Goal: Information Seeking & Learning: Find contact information

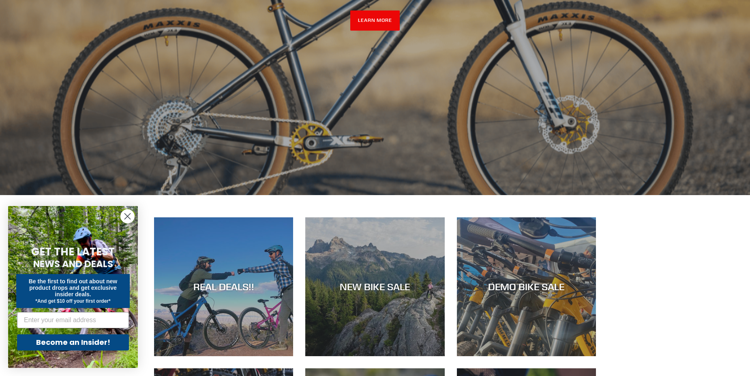
scroll to position [284, 0]
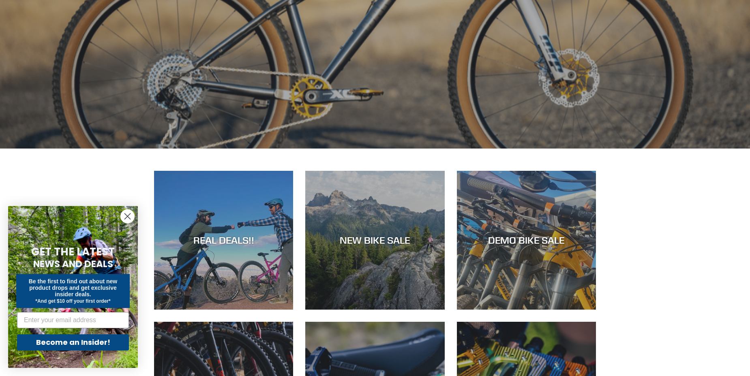
click at [124, 215] on circle "Close dialog" at bounding box center [127, 216] width 13 height 13
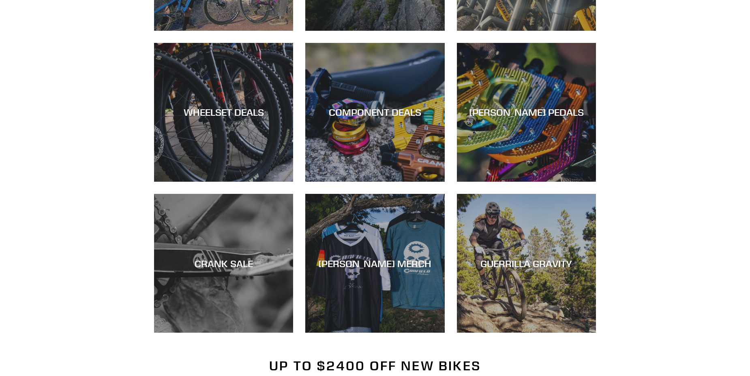
scroll to position [567, 0]
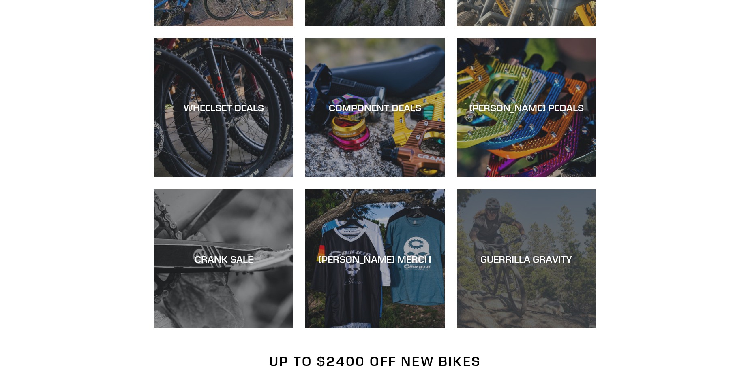
click at [549, 329] on div "GUERRILLA GRAVITY" at bounding box center [526, 329] width 139 height 0
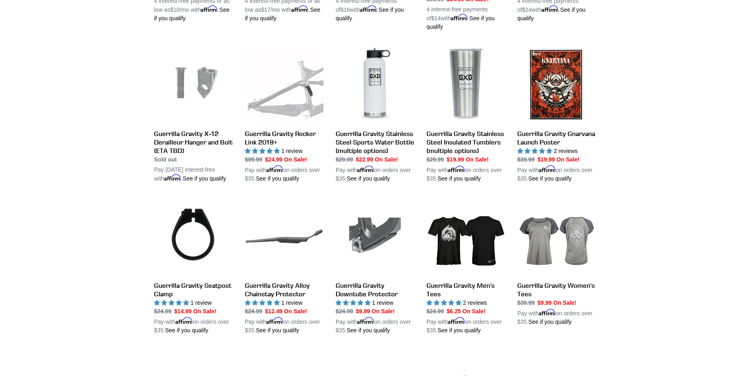
scroll to position [648, 0]
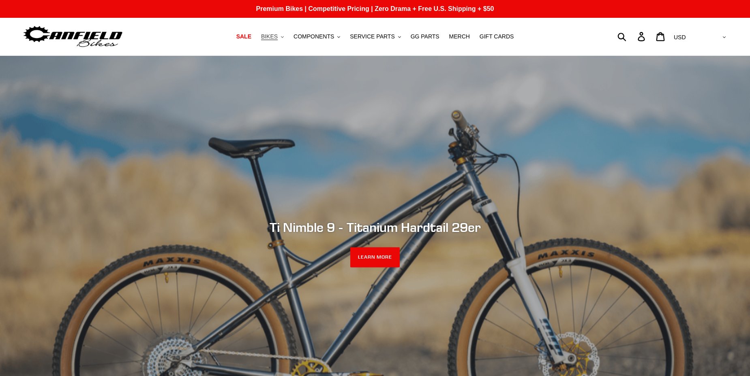
click at [278, 35] on span "BIKES" at bounding box center [269, 36] width 17 height 7
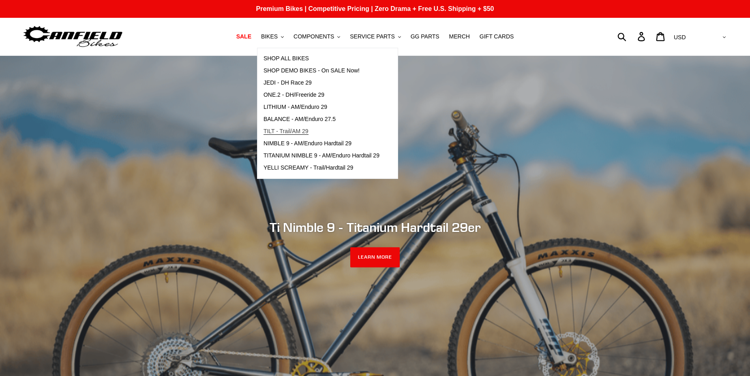
click at [302, 133] on span "TILT - Trail/AM 29" at bounding box center [285, 131] width 45 height 7
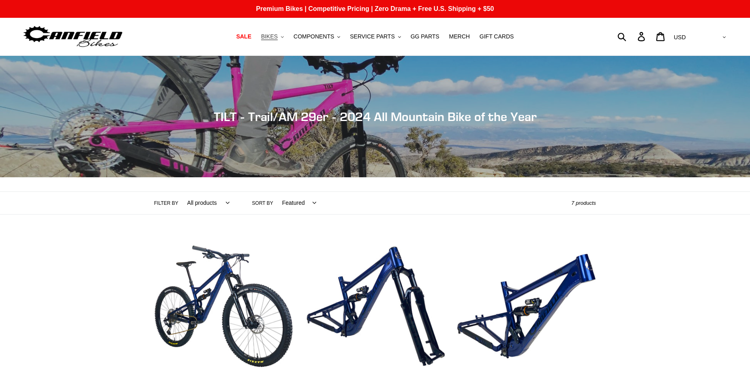
click at [288, 36] on button "BIKES .cls-1{fill:#231f20}" at bounding box center [272, 36] width 31 height 11
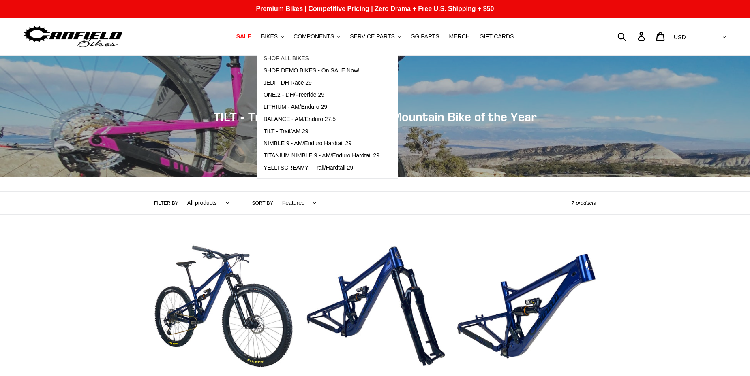
click at [298, 58] on span "SHOP ALL BIKES" at bounding box center [285, 58] width 45 height 7
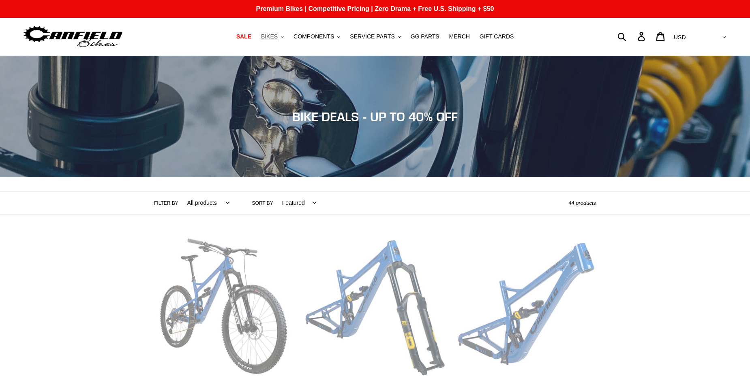
click at [286, 37] on button "BIKES .cls-1{fill:#231f20}" at bounding box center [272, 36] width 31 height 11
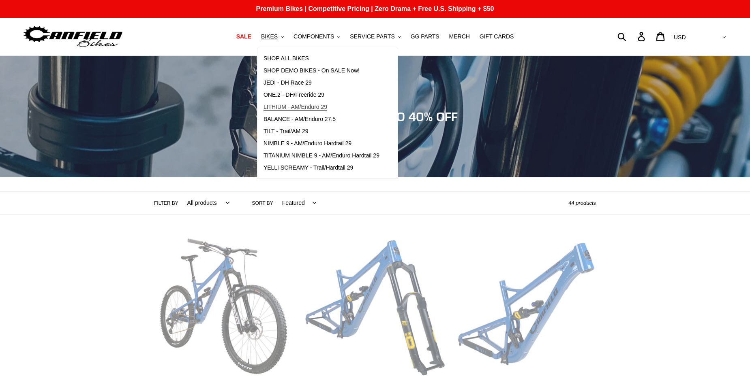
click at [326, 105] on span "LITHIUM - AM/Enduro 29" at bounding box center [295, 107] width 64 height 7
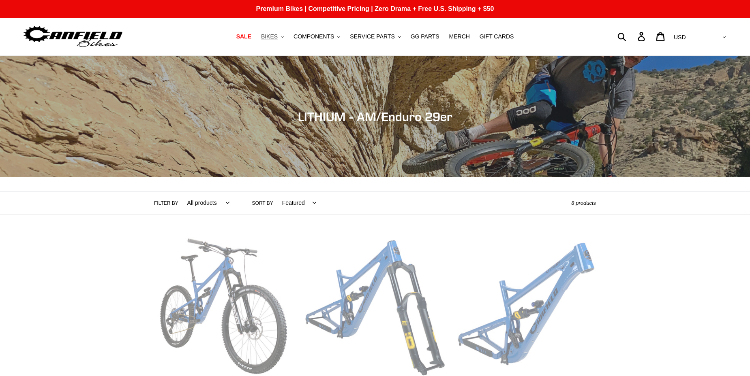
click at [278, 38] on span "BIKES" at bounding box center [269, 36] width 17 height 7
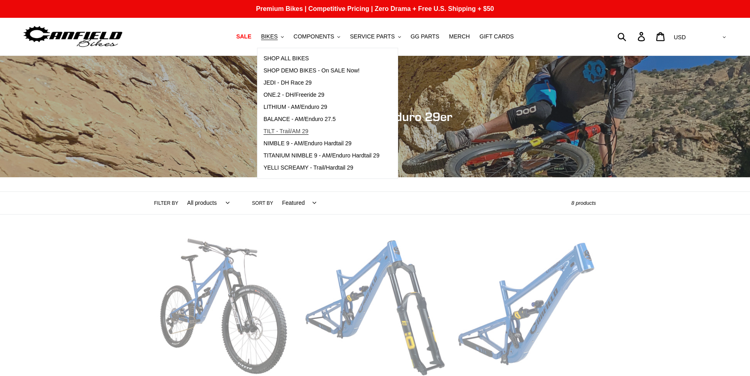
click at [298, 133] on span "TILT - Trail/AM 29" at bounding box center [285, 131] width 45 height 7
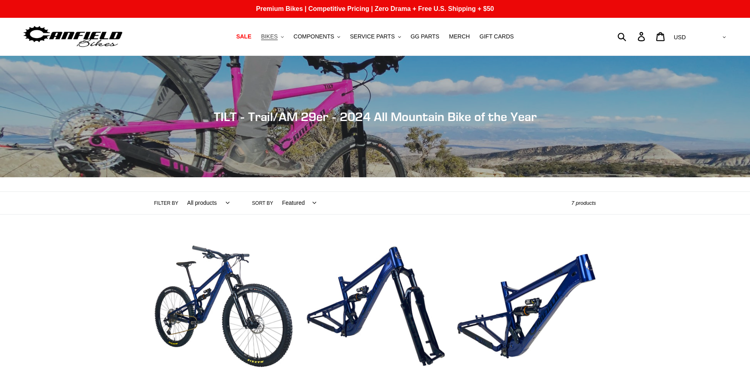
click at [288, 41] on button "BIKES .cls-1{fill:#231f20}" at bounding box center [272, 36] width 31 height 11
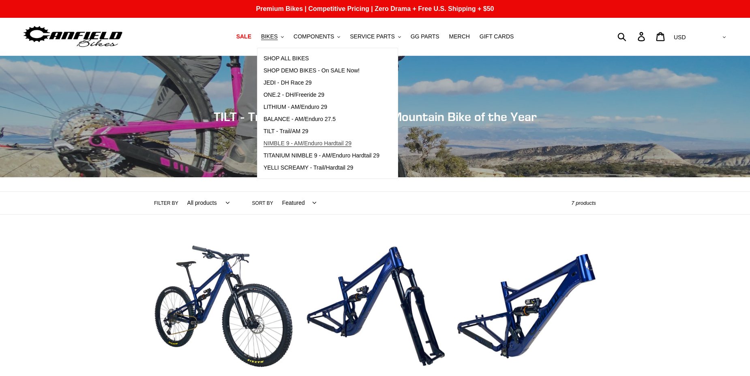
click at [320, 144] on span "NIMBLE 9 - AM/Enduro Hardtail 29" at bounding box center [307, 143] width 88 height 7
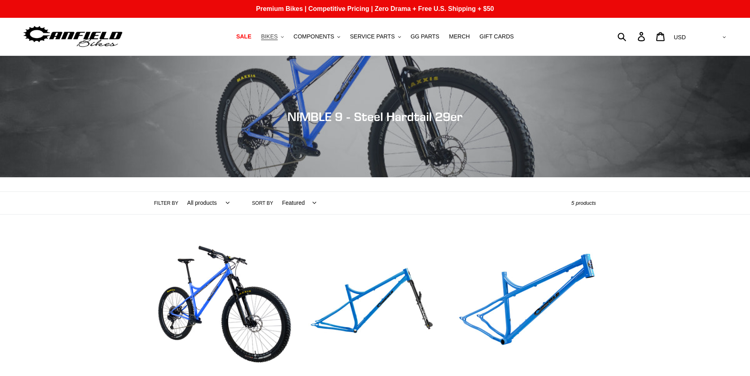
click at [284, 36] on icon ".cls-1{fill:#231f20}" at bounding box center [282, 37] width 3 height 3
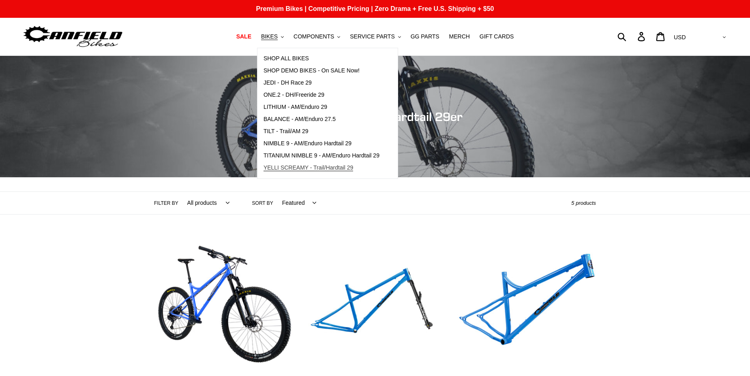
click at [311, 166] on span "YELLI SCREAMY - Trail/Hardtail 29" at bounding box center [308, 168] width 90 height 7
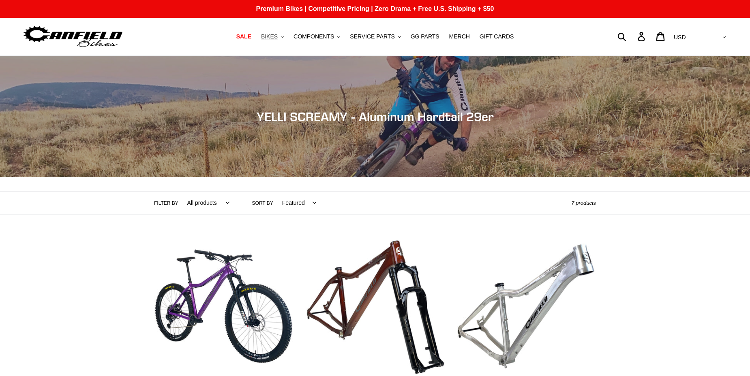
click at [287, 35] on button "BIKES .cls-1{fill:#231f20}" at bounding box center [272, 36] width 31 height 11
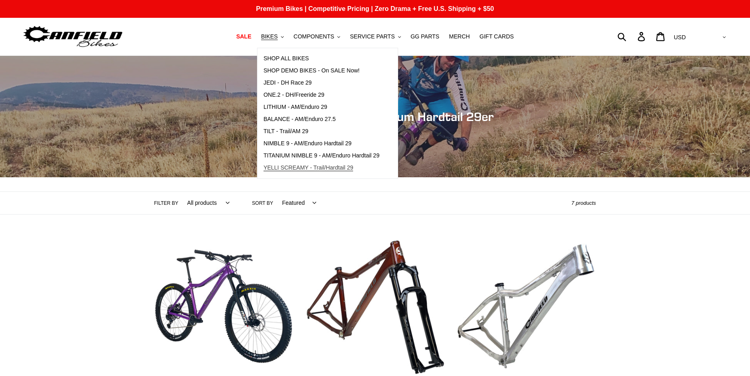
click at [302, 165] on span "YELLI SCREAMY - Trail/Hardtail 29" at bounding box center [308, 168] width 90 height 7
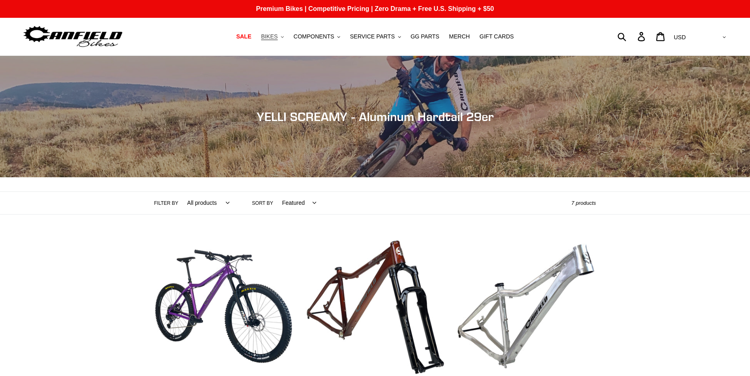
click at [286, 34] on button "BIKES .cls-1{fill:#231f20}" at bounding box center [272, 36] width 31 height 11
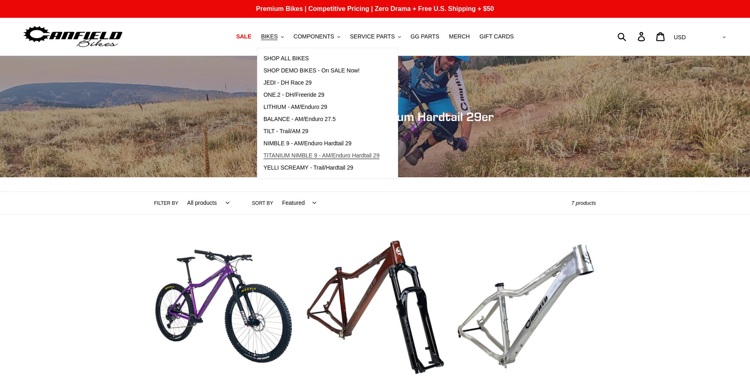
click at [293, 156] on span "TITANIUM NIMBLE 9 - AM/Enduro Hardtail 29" at bounding box center [321, 155] width 116 height 7
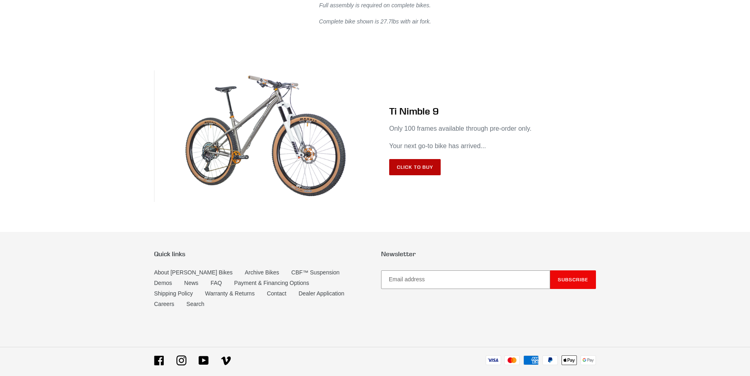
scroll to position [4780, 0]
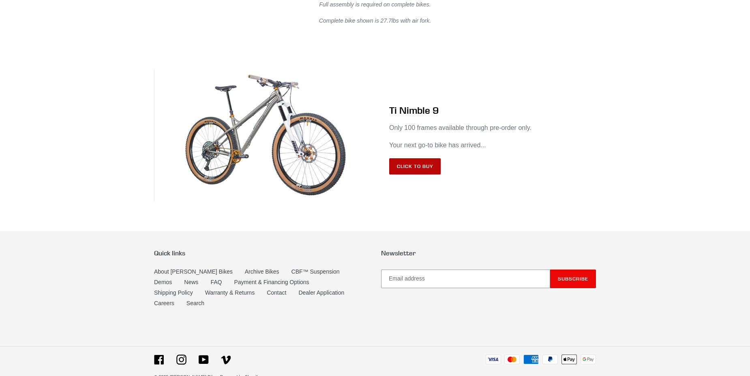
click at [408, 158] on link "Click to Buy" at bounding box center [414, 166] width 51 height 16
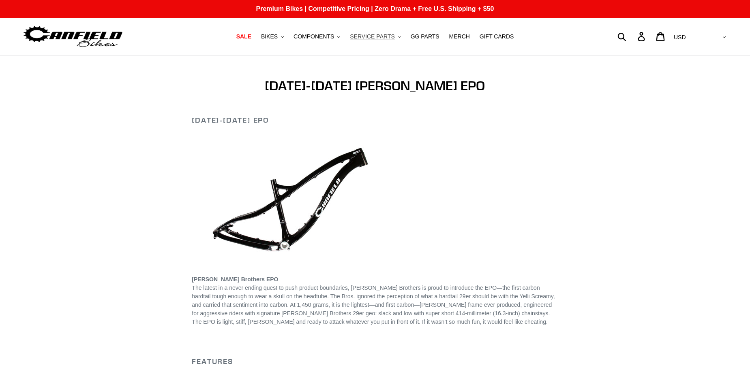
click at [382, 35] on span "SERVICE PARTS" at bounding box center [372, 36] width 45 height 7
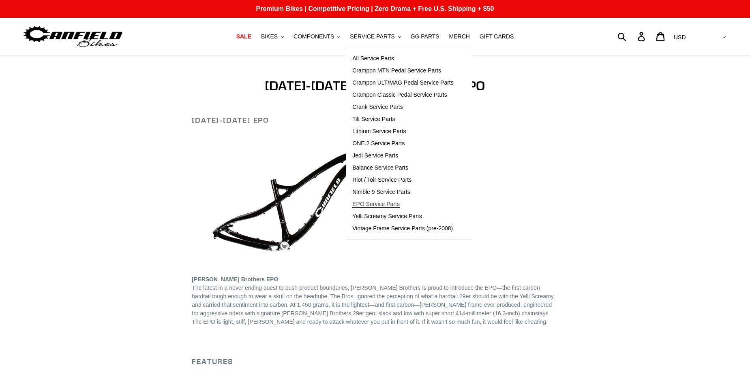
click at [387, 204] on span "EPO Service Parts" at bounding box center [375, 204] width 47 height 7
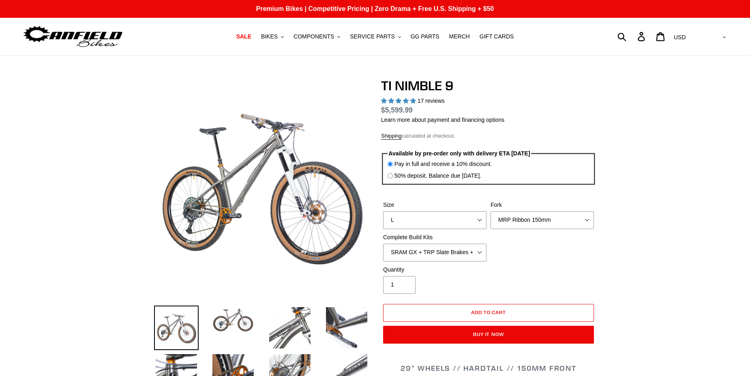
select select "highest-rating"
click at [517, 220] on select "MRP Ribbon 150mm RockShox Lyrik 150mm Fox Factory 36 150mm Cane Creek Helm 150m…" at bounding box center [541, 221] width 103 height 18
select select "Fork - None"
click at [490, 212] on select "MRP Ribbon 150mm RockShox Lyrik 150mm Fox Factory 36 150mm Cane Creek Helm 150m…" at bounding box center [541, 221] width 103 height 18
click at [473, 252] on select "SRAM GX + TRP Slate Brakes + Rotors + e13 LG-1 Wheels SHIMANO XT + SHIMANO brak…" at bounding box center [434, 253] width 103 height 18
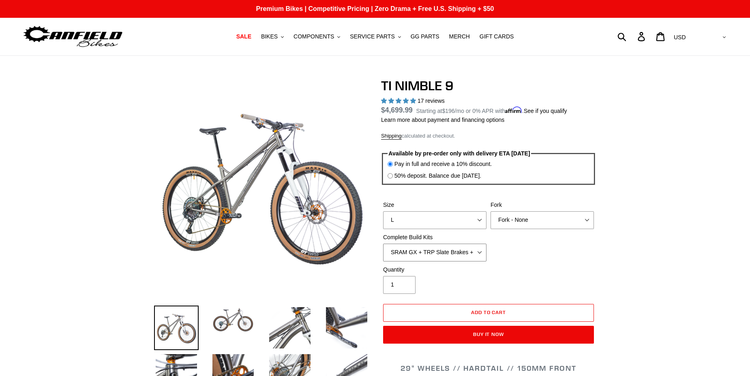
select select "Complete Build Kit - None (Contact us for Custom Builds)"
click at [383, 244] on select "SRAM GX + TRP Slate Brakes + Rotors + e13 LG-1 Wheels SHIMANO XT + SHIMANO brak…" at bounding box center [434, 253] width 103 height 18
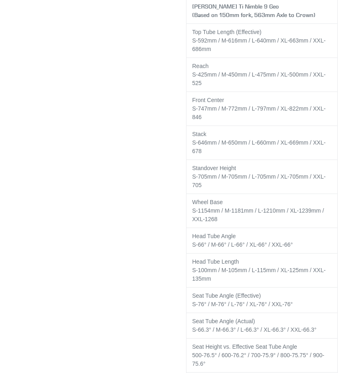
scroll to position [1625, 0]
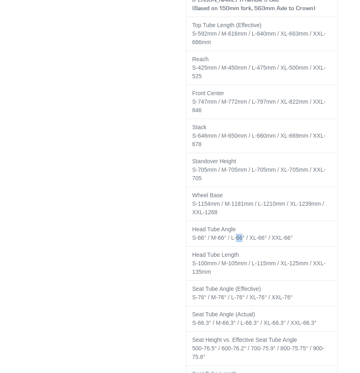
drag, startPoint x: 237, startPoint y: 219, endPoint x: 243, endPoint y: 218, distance: 5.3
click at [243, 221] on td "Head Tube Angle S-66° / M-66° / L-66° / XL-66° / XXL -66°" at bounding box center [261, 234] width 151 height 26
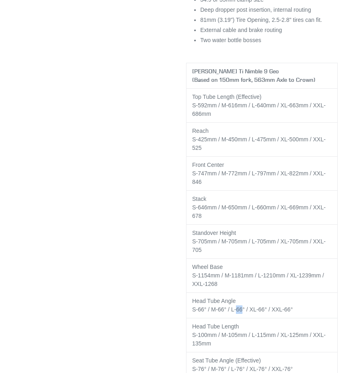
scroll to position [1544, 0]
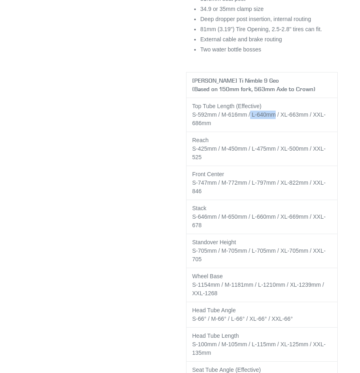
drag, startPoint x: 252, startPoint y: 96, endPoint x: 278, endPoint y: 96, distance: 25.5
click at [278, 98] on td "Top Tube Length (Effective) S-592mm / M-616mm / L-640mm / XL-663mm / XXL-686mm" at bounding box center [261, 115] width 151 height 34
drag, startPoint x: 259, startPoint y: 128, endPoint x: 272, endPoint y: 128, distance: 12.6
click at [272, 132] on td "Reach S-425mm / M-450mm / L-475mm / XL-500mm / XXL-525" at bounding box center [261, 149] width 151 height 34
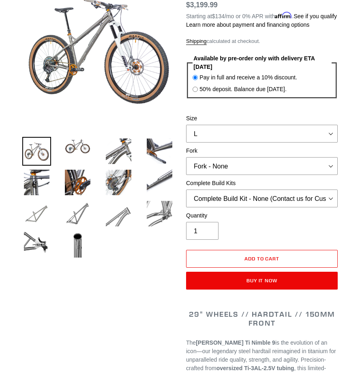
scroll to position [122, 0]
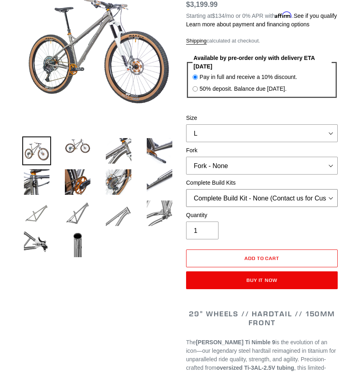
click at [278, 194] on select "SRAM GX + TRP Slate Brakes + Rotors + e13 LG-1 Wheels SHIMANO XT + SHIMANO brak…" at bounding box center [262, 198] width 152 height 18
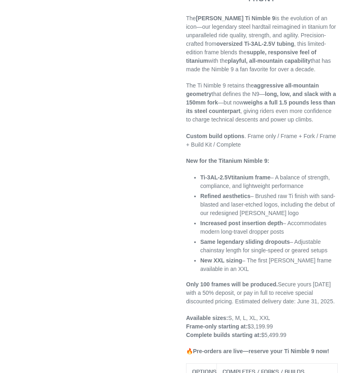
scroll to position [203, 0]
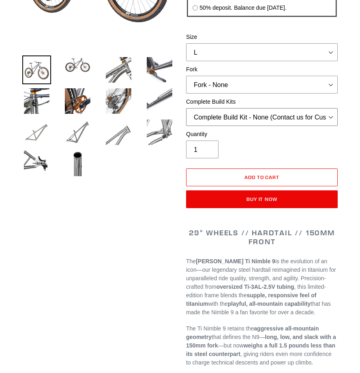
click at [286, 113] on select "SRAM GX + TRP Slate Brakes + Rotors + e13 LG-1 Wheels SHIMANO XT + SHIMANO brak…" at bounding box center [262, 117] width 152 height 18
click at [284, 111] on select "SRAM GX + TRP Slate Brakes + Rotors + e13 LG-1 Wheels SHIMANO XT + SHIMANO brak…" at bounding box center [262, 117] width 152 height 18
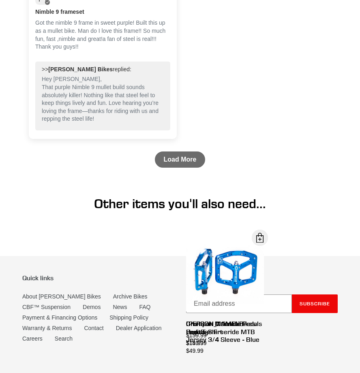
scroll to position [3406, 0]
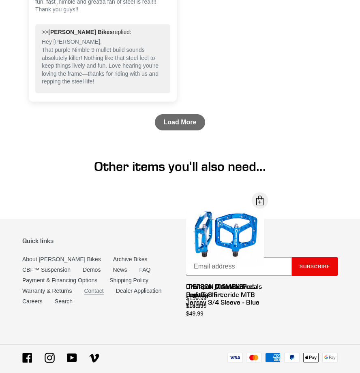
click at [97, 288] on link "Contact" at bounding box center [93, 291] width 19 height 7
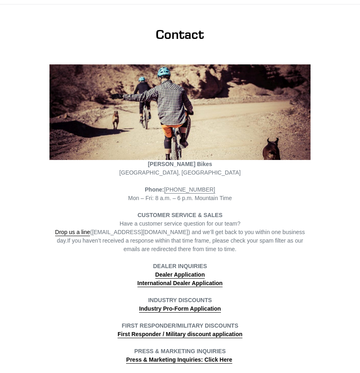
scroll to position [81, 0]
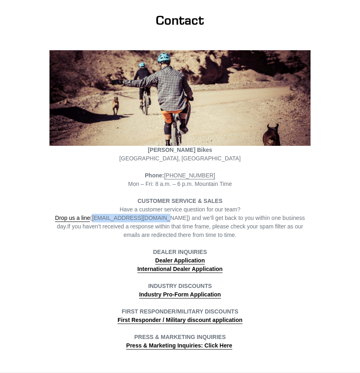
drag, startPoint x: 96, startPoint y: 208, endPoint x: 156, endPoint y: 208, distance: 60.0
click at [156, 215] on span "Drop us a line (info@canfieldbikes.com) and we’ll get back to you within one bu…" at bounding box center [180, 222] width 250 height 15
drag, startPoint x: 156, startPoint y: 208, endPoint x: 148, endPoint y: 208, distance: 8.1
copy span "(info@canfieldbikes.com"
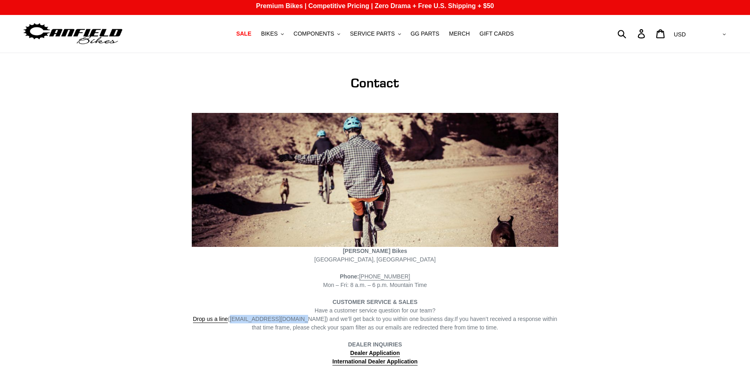
scroll to position [0, 0]
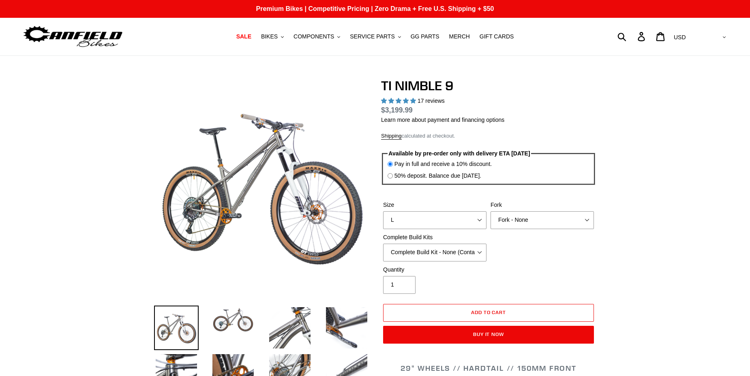
select select "highest-rating"
